Goal: Task Accomplishment & Management: Use online tool/utility

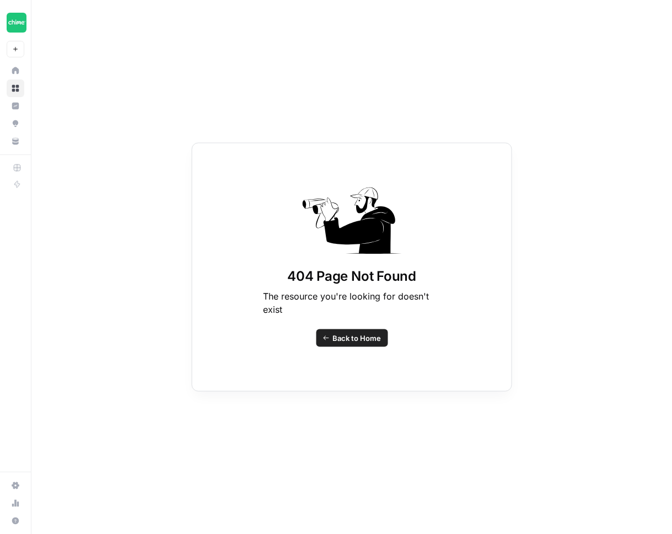
click at [589, 125] on div "404 Page Not Found The resource you're looking for doesn't exist Back to Home" at bounding box center [351, 267] width 641 height 534
click at [591, 81] on div "404 Page Not Found The resource you're looking for doesn't exist Back to Home" at bounding box center [351, 267] width 641 height 534
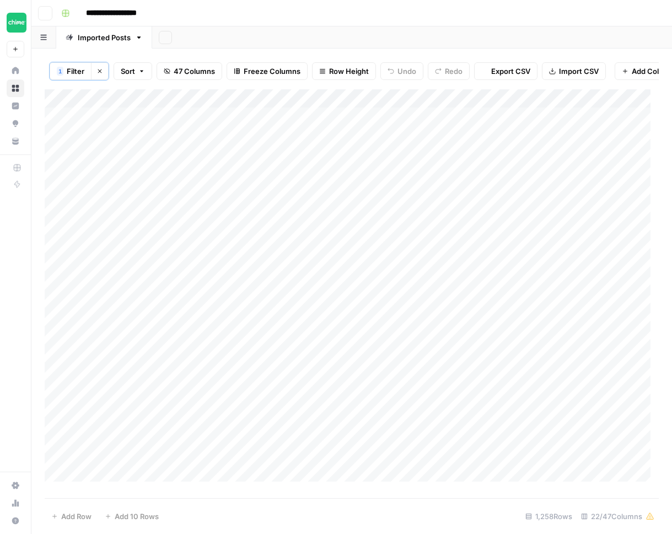
click at [92, 68] on div "**********" at bounding box center [351, 267] width 641 height 534
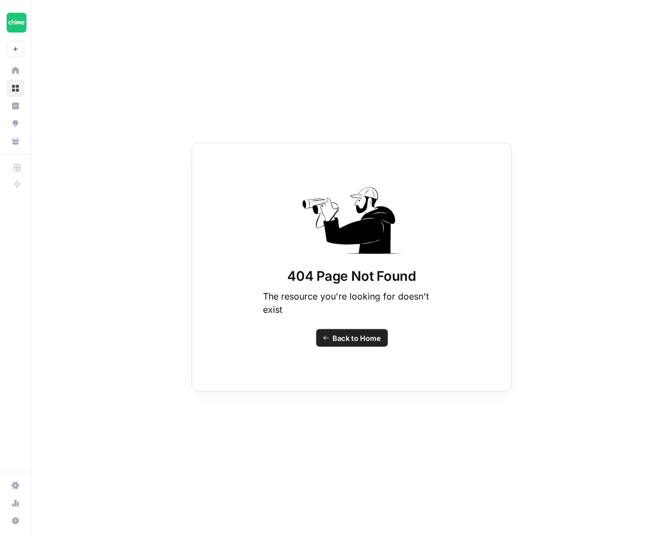
click at [97, 69] on div "404 Page Not Found The resource you're looking for doesn't exist Back to Home" at bounding box center [351, 267] width 641 height 534
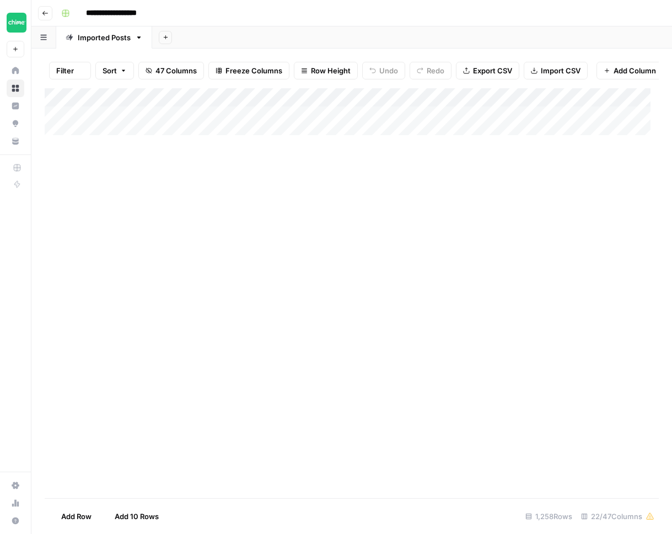
click at [95, 69] on button "Sort" at bounding box center [114, 71] width 39 height 18
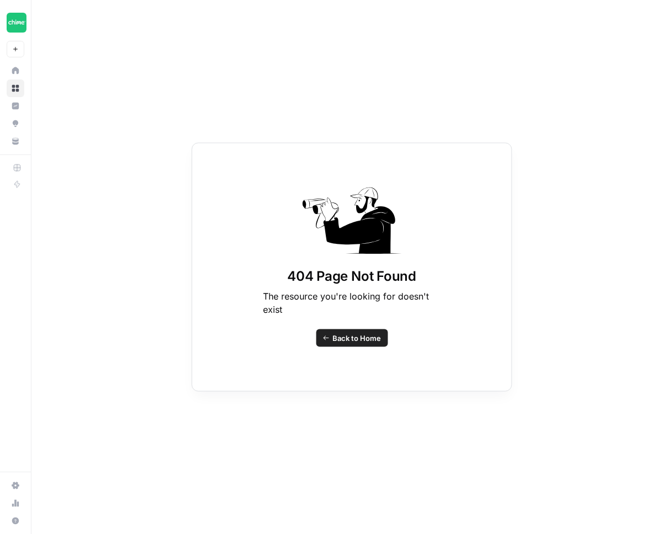
click at [103, 25] on div "404 Page Not Found The resource you're looking for doesn't exist Back to Home" at bounding box center [351, 267] width 641 height 534
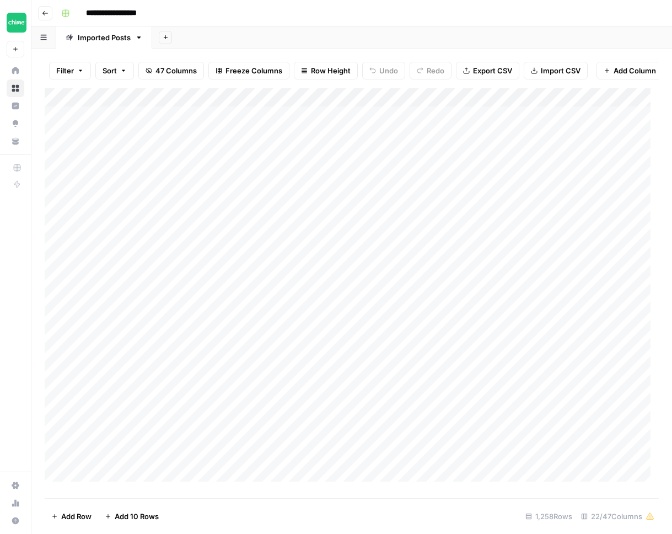
click at [68, 69] on span "Filter" at bounding box center [65, 70] width 18 height 11
click at [124, 125] on button "Add Filter" at bounding box center [268, 125] width 411 height 14
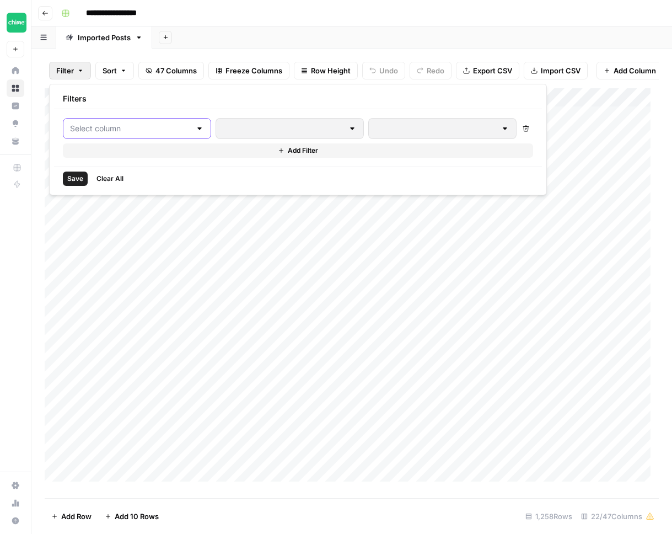
click at [132, 127] on input "text" at bounding box center [130, 128] width 121 height 11
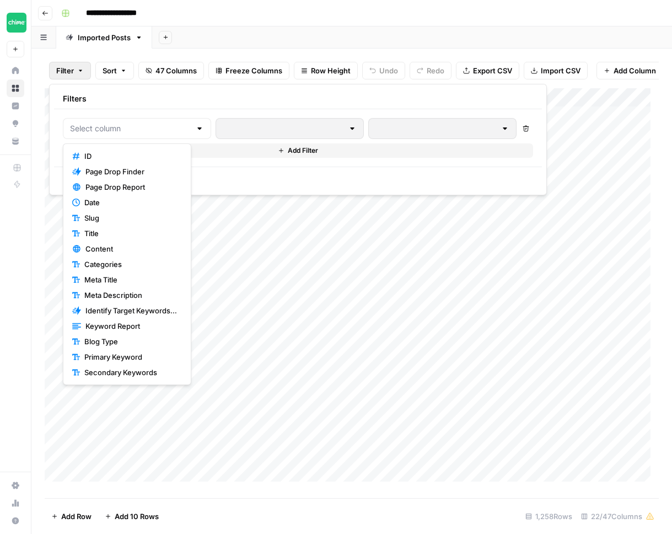
click at [233, 42] on div "Add Sheet" at bounding box center [412, 37] width 520 height 22
